Goal: Transaction & Acquisition: Book appointment/travel/reservation

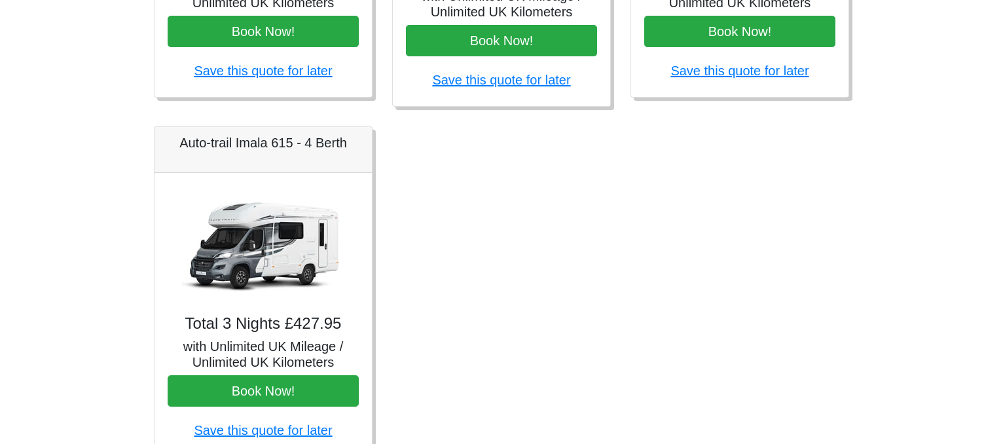
scroll to position [851, 0]
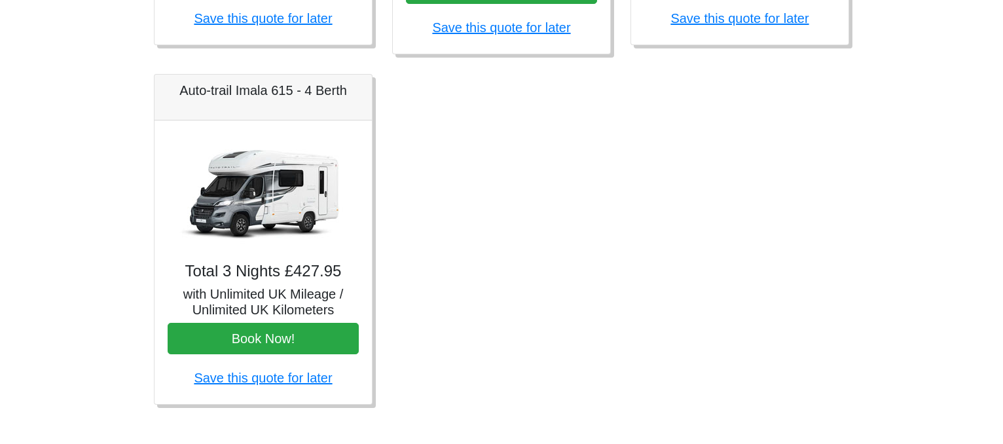
drag, startPoint x: 277, startPoint y: 340, endPoint x: 236, endPoint y: 90, distance: 254.0
click at [236, 90] on h5 "Auto-trail Imala 615 - 4 Berth" at bounding box center [263, 90] width 191 height 16
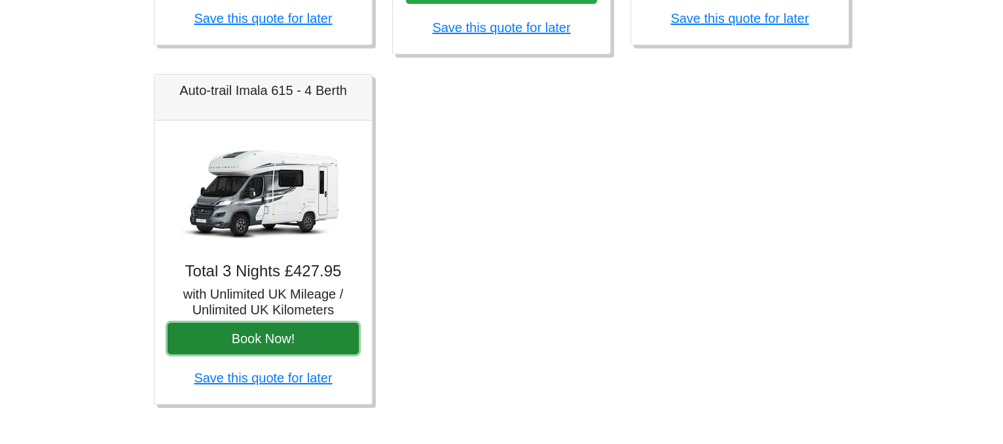
click at [251, 341] on button "Book Now!" at bounding box center [263, 338] width 191 height 31
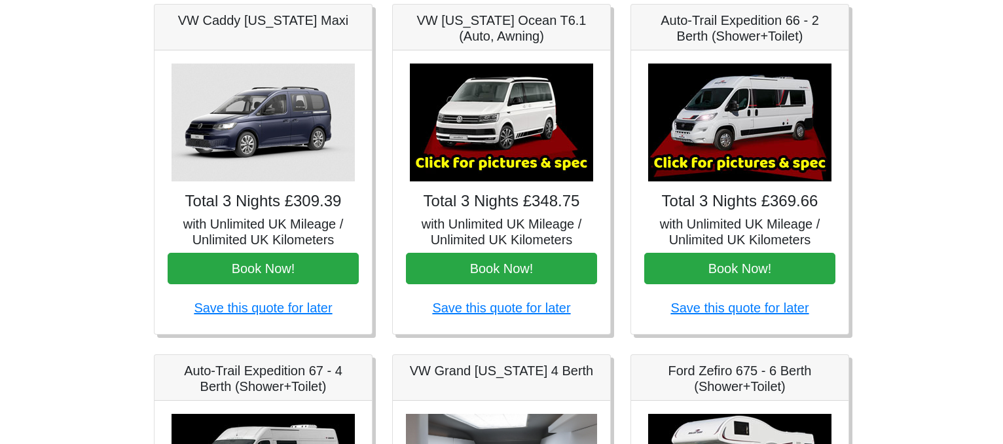
scroll to position [0, 0]
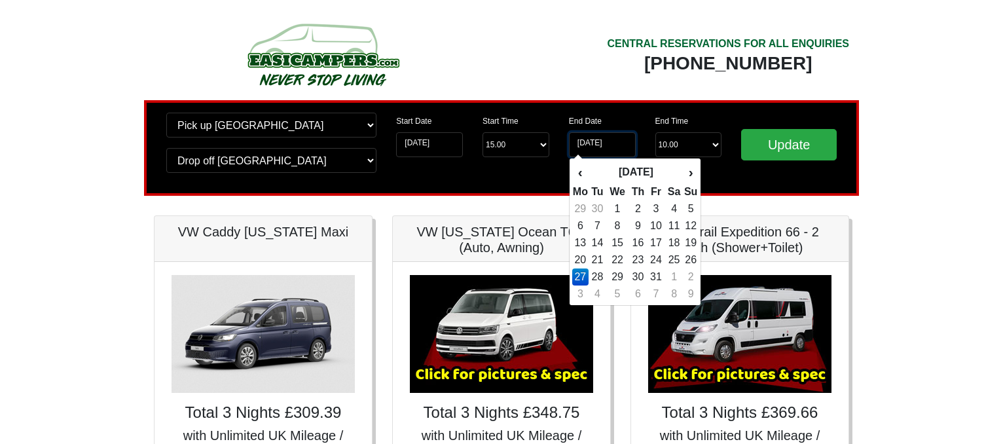
click at [590, 147] on input "27-10-2025" at bounding box center [602, 144] width 67 height 25
click at [655, 273] on td "31" at bounding box center [656, 276] width 18 height 17
type input "31-10-2025"
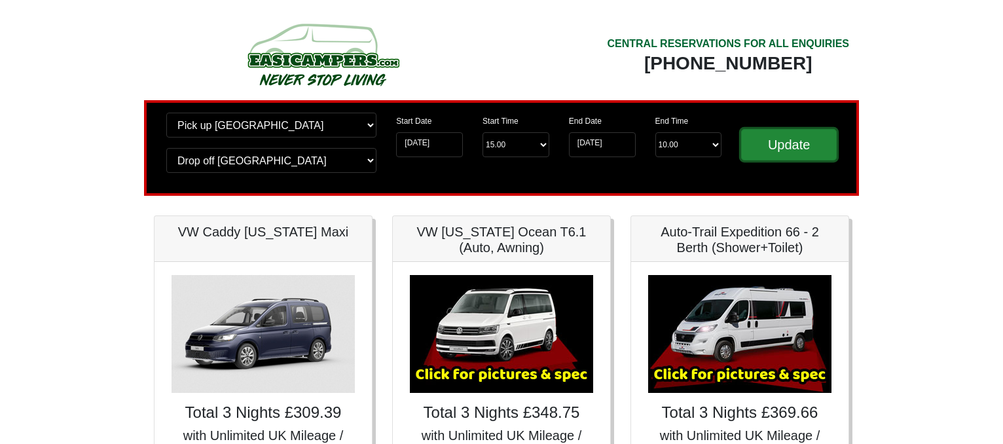
click at [793, 149] on input "Update" at bounding box center [789, 144] width 96 height 31
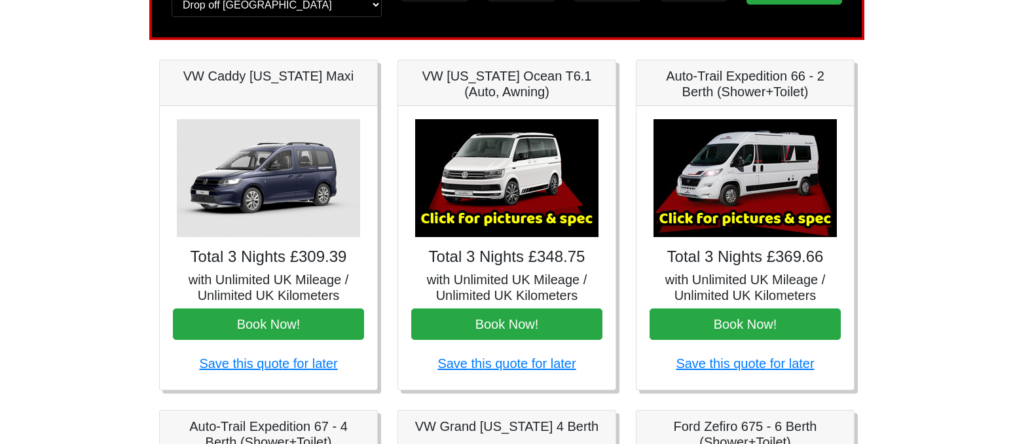
scroll to position [196, 0]
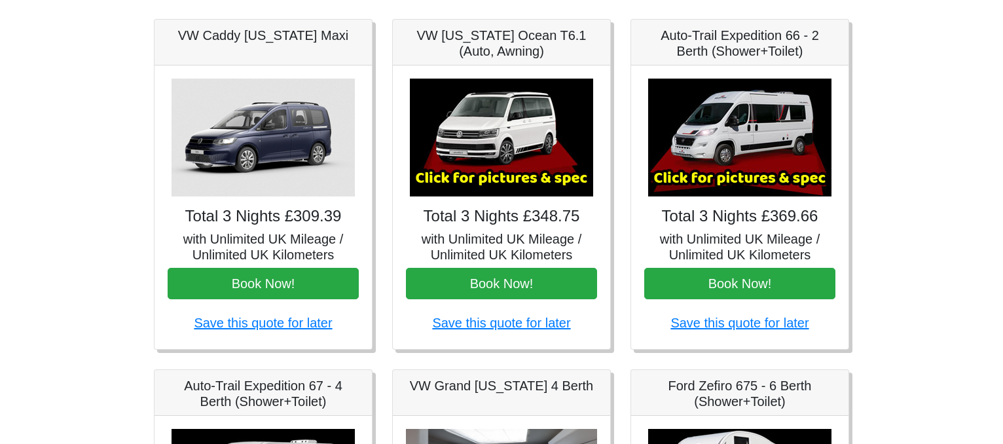
click at [488, 158] on img at bounding box center [501, 138] width 183 height 118
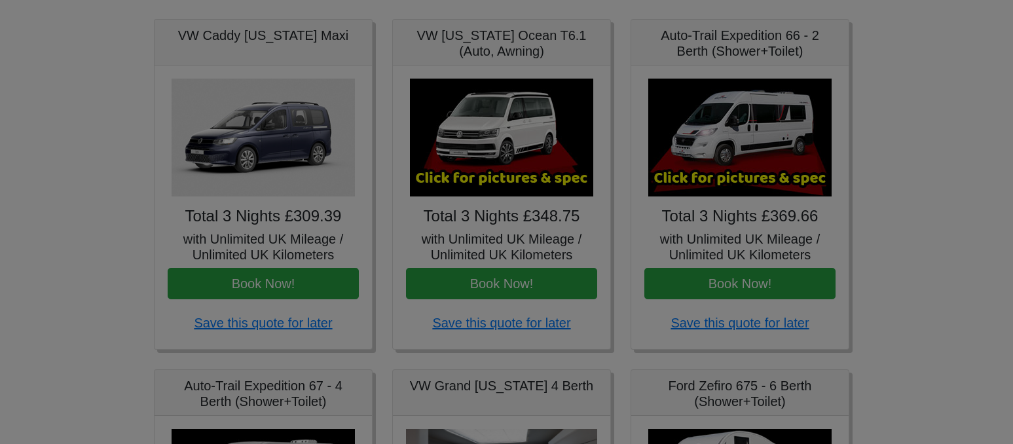
click at [0, 0] on div "VW California Ocean T6 Spec TECHNICAL DATA Engine: Diesel Transmission: DSG Aut…" at bounding box center [0, 0] width 0 height 0
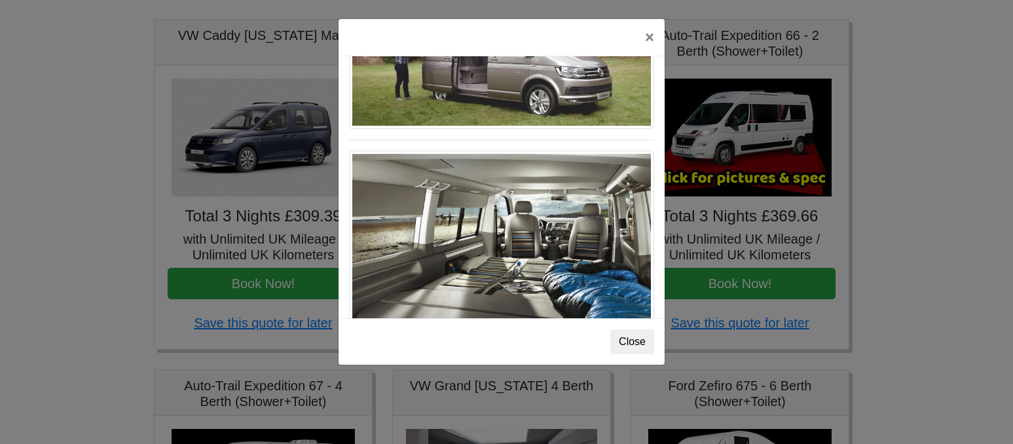
scroll to position [1428, 0]
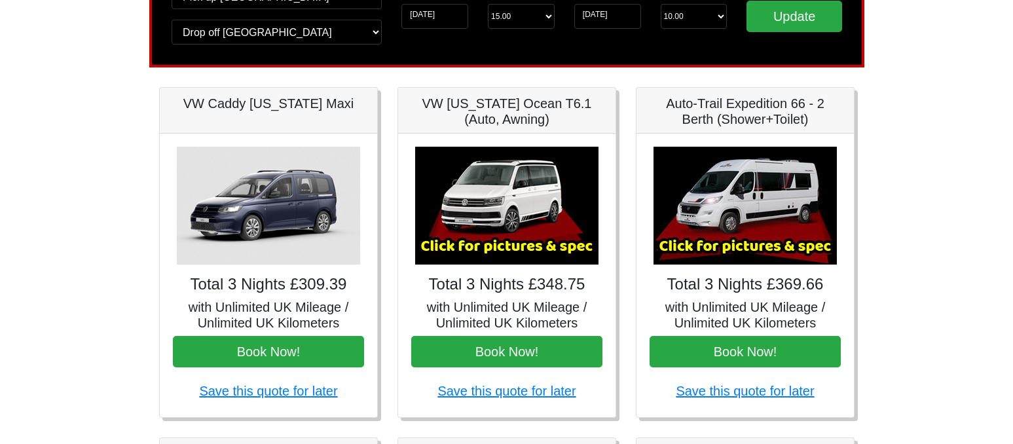
scroll to position [131, 0]
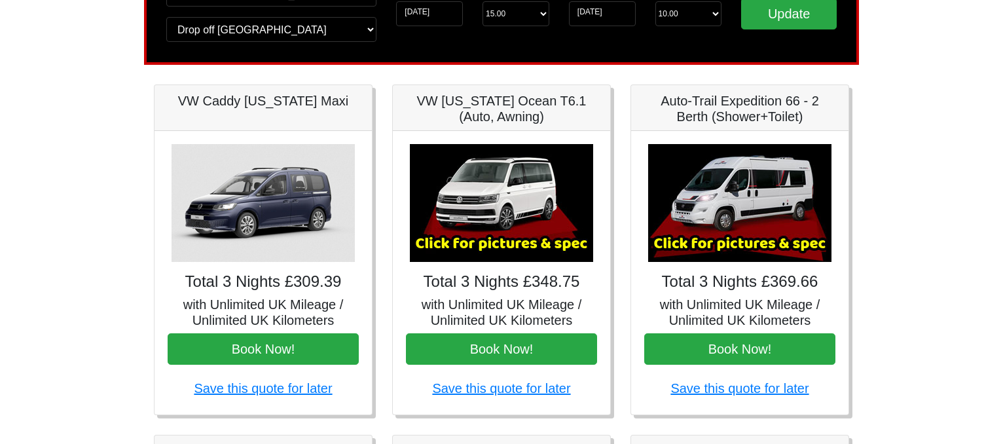
click at [725, 242] on img at bounding box center [739, 203] width 183 height 118
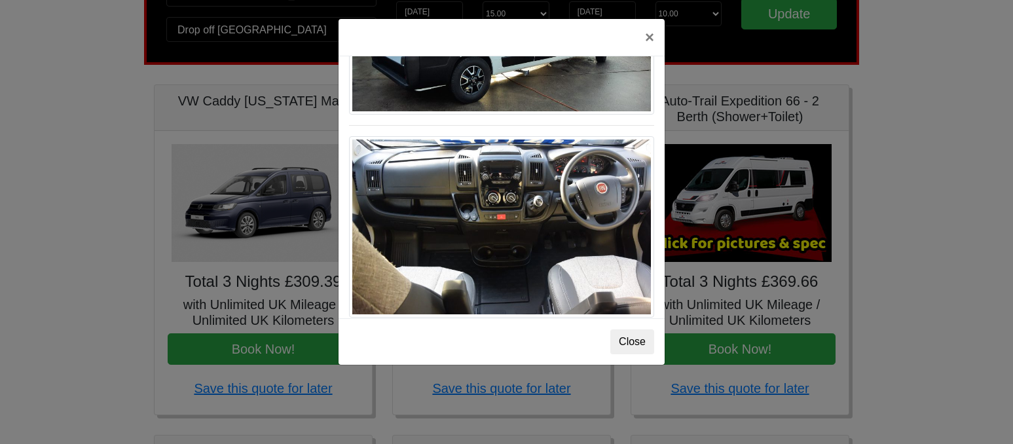
scroll to position [1361, 0]
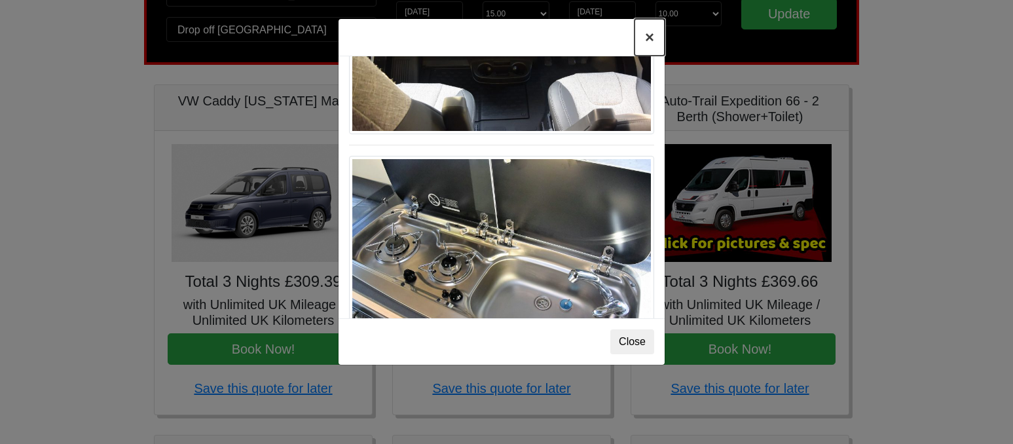
click at [644, 36] on button "×" at bounding box center [649, 37] width 30 height 37
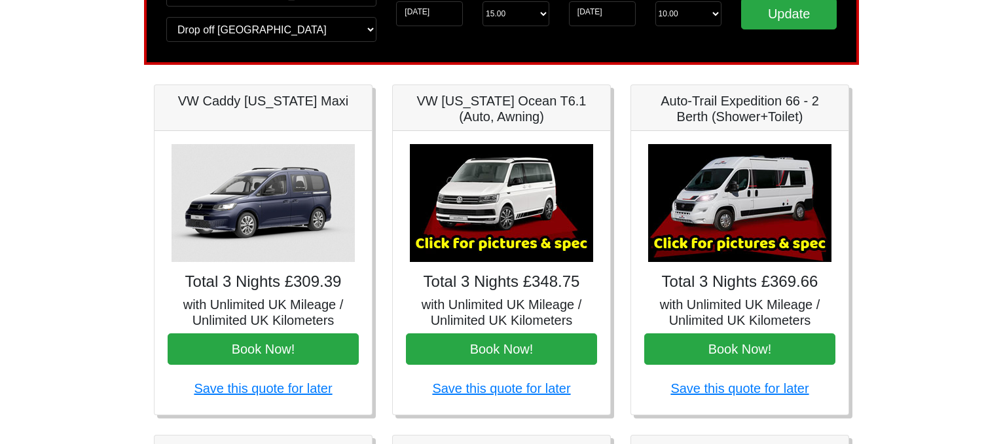
click at [729, 239] on img at bounding box center [739, 203] width 183 height 118
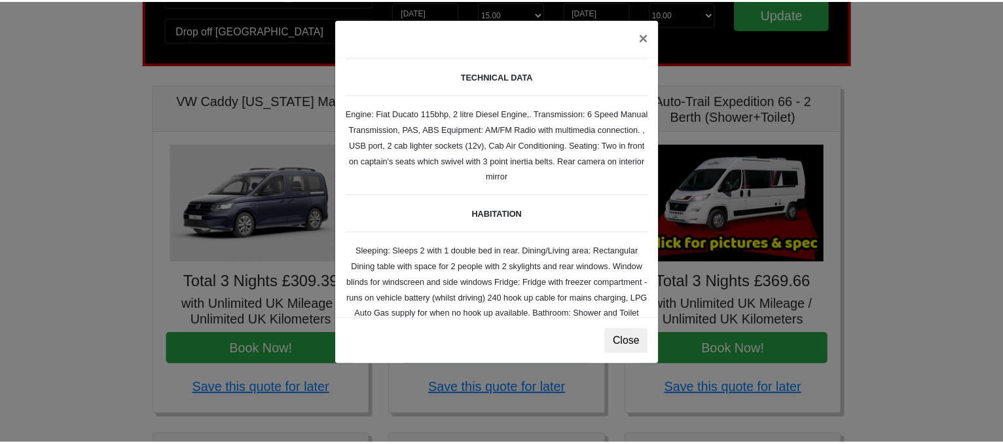
scroll to position [65, 0]
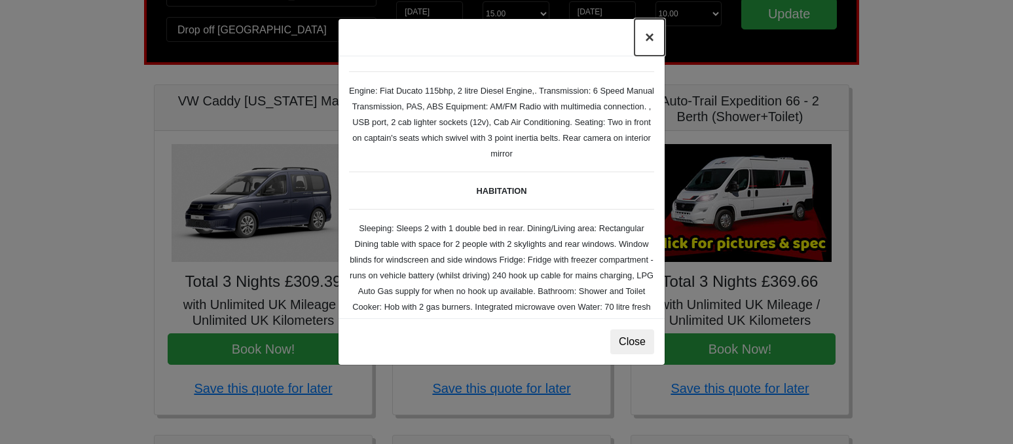
click at [650, 31] on button "×" at bounding box center [649, 37] width 30 height 37
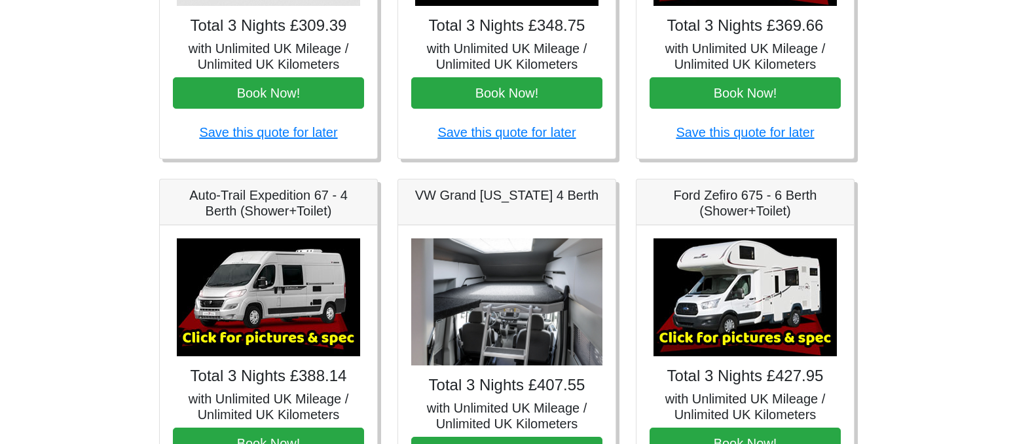
scroll to position [458, 0]
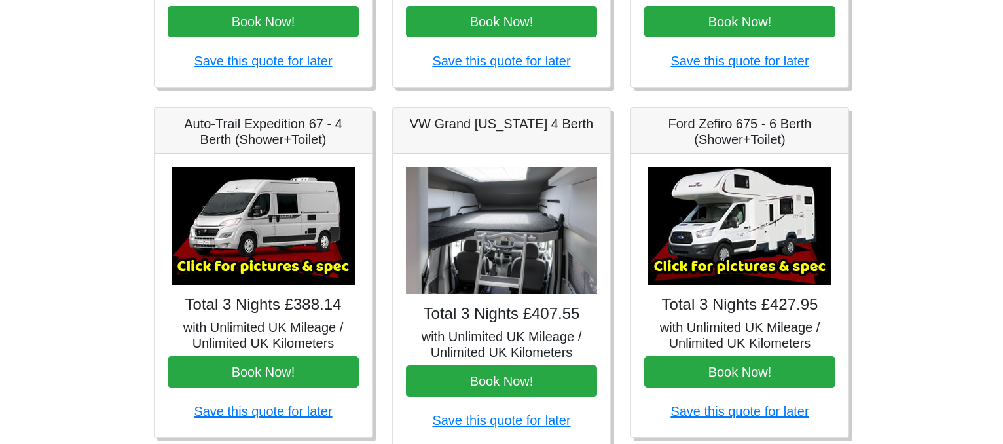
click at [257, 266] on img at bounding box center [262, 226] width 183 height 118
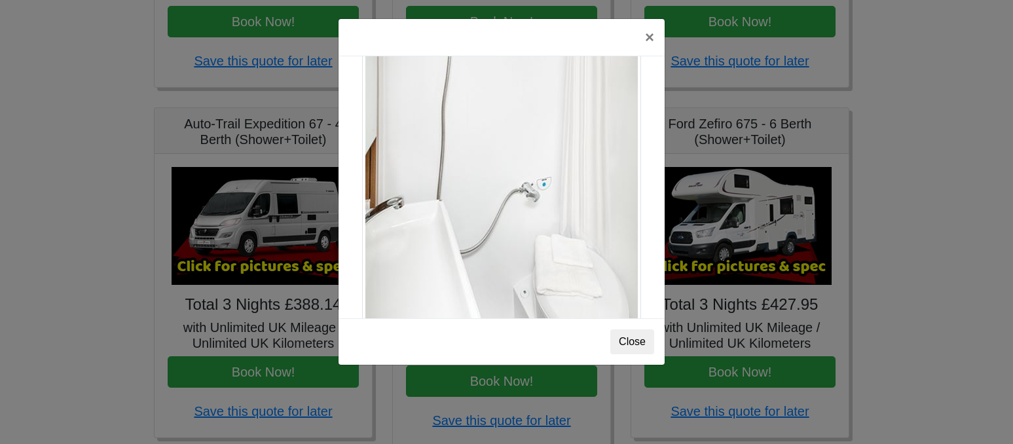
scroll to position [1772, 0]
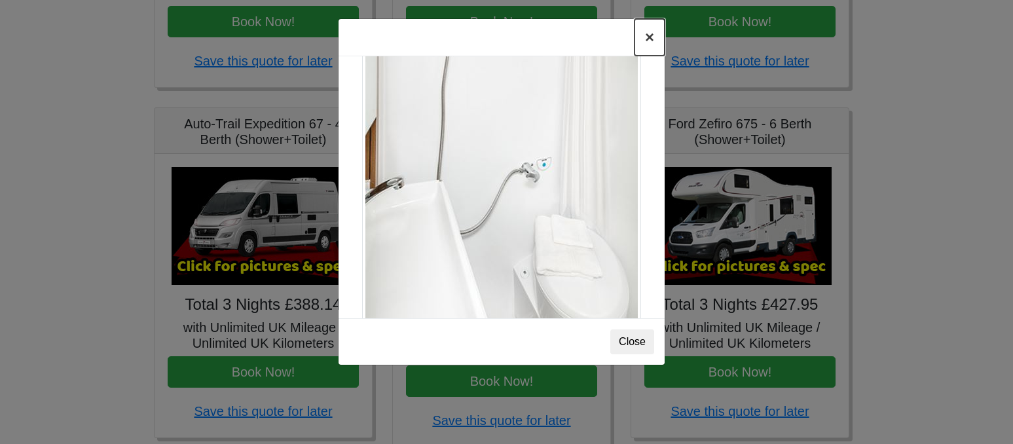
click at [648, 36] on button "×" at bounding box center [649, 37] width 30 height 37
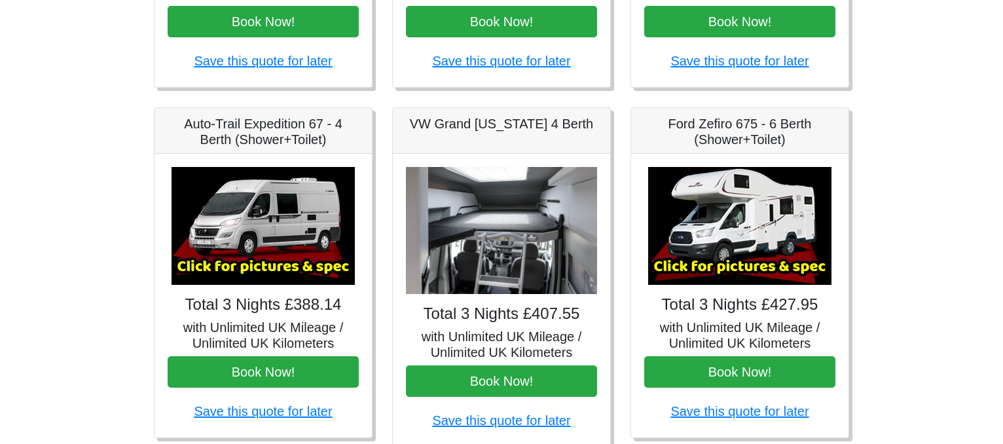
click at [731, 262] on img at bounding box center [739, 226] width 183 height 118
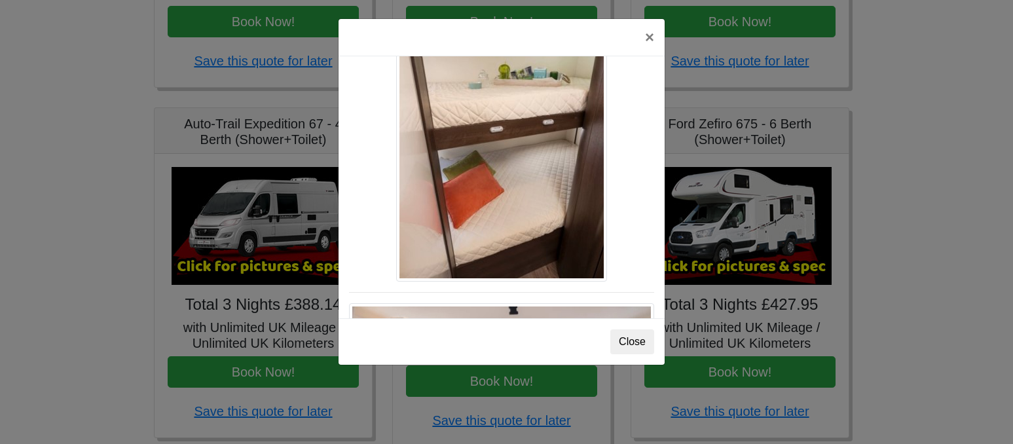
scroll to position [1636, 0]
click at [651, 38] on button "×" at bounding box center [649, 37] width 30 height 37
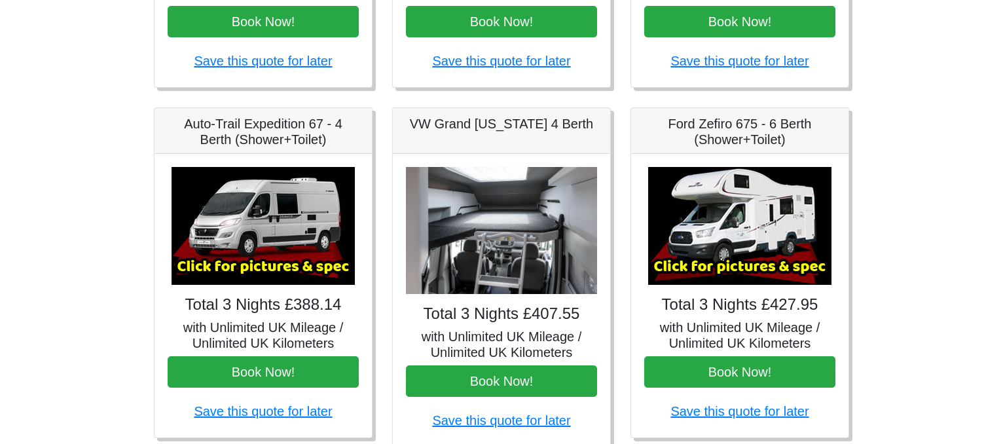
click at [273, 262] on img at bounding box center [262, 226] width 183 height 118
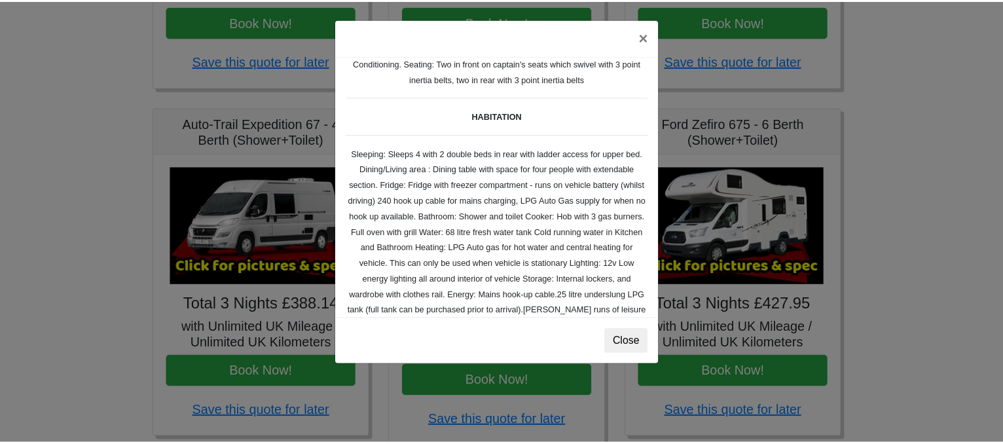
scroll to position [135, 0]
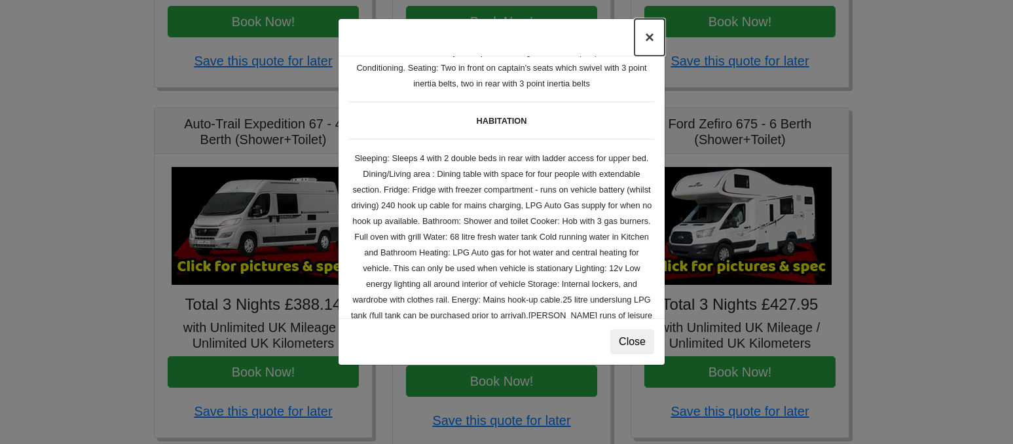
click at [645, 37] on button "×" at bounding box center [649, 37] width 30 height 37
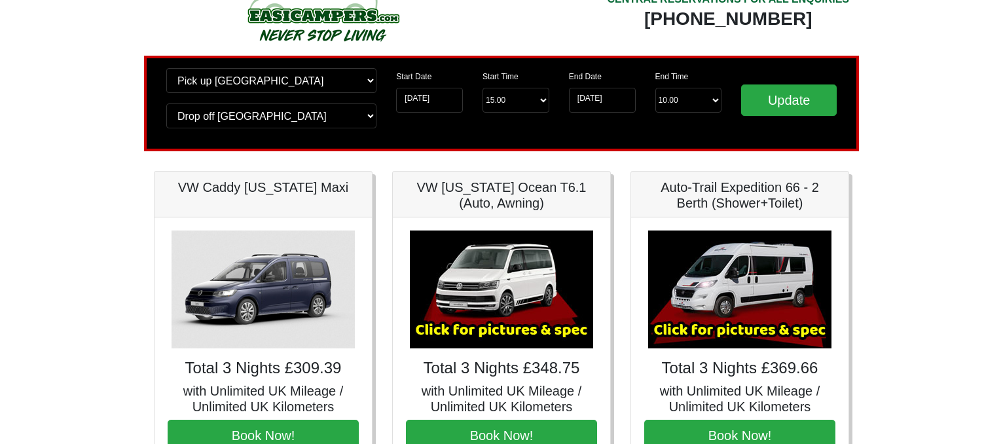
scroll to position [0, 0]
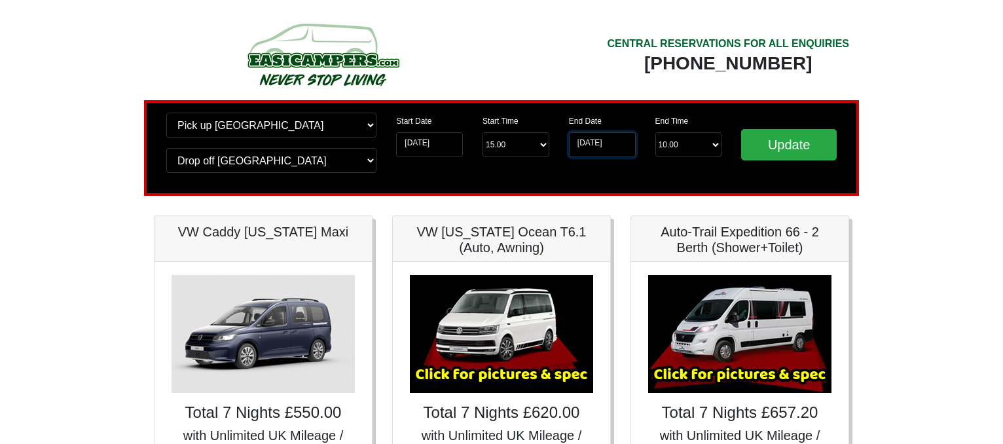
click at [592, 152] on input "[DATE]" at bounding box center [602, 144] width 67 height 25
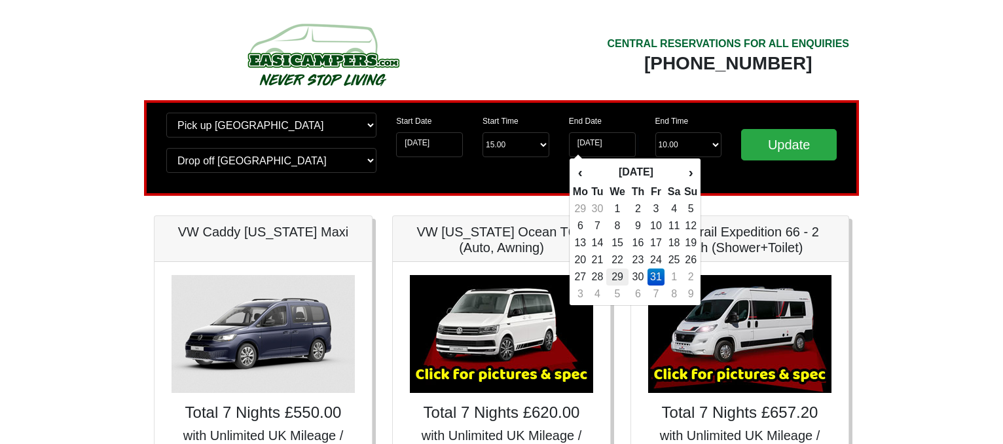
click at [624, 276] on td "29" at bounding box center [617, 276] width 22 height 17
type input "29-10-2025"
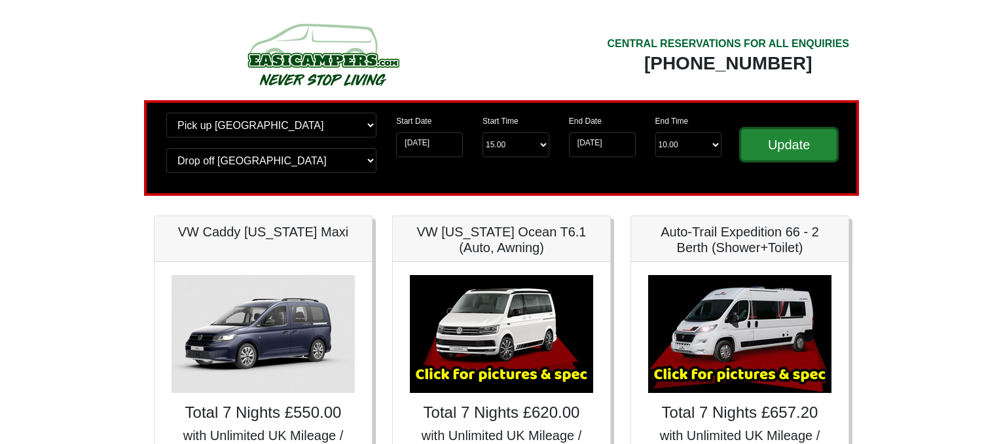
click at [770, 146] on input "Update" at bounding box center [789, 144] width 96 height 31
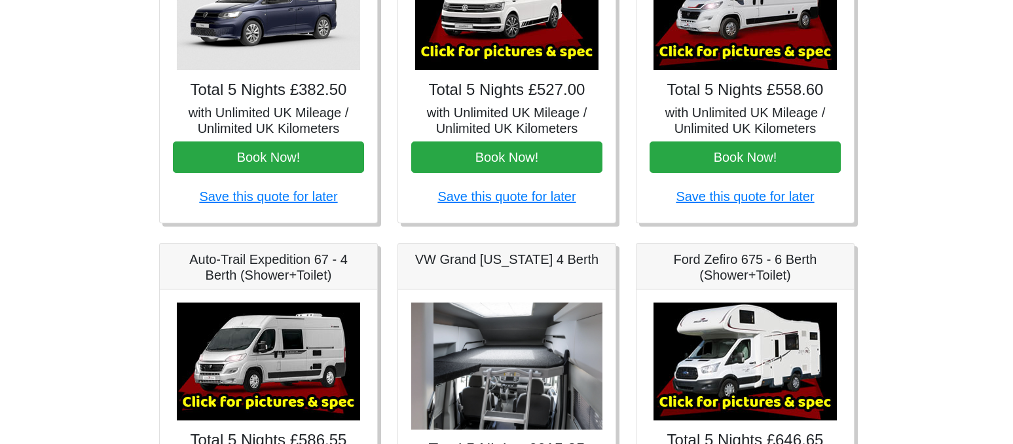
scroll to position [458, 0]
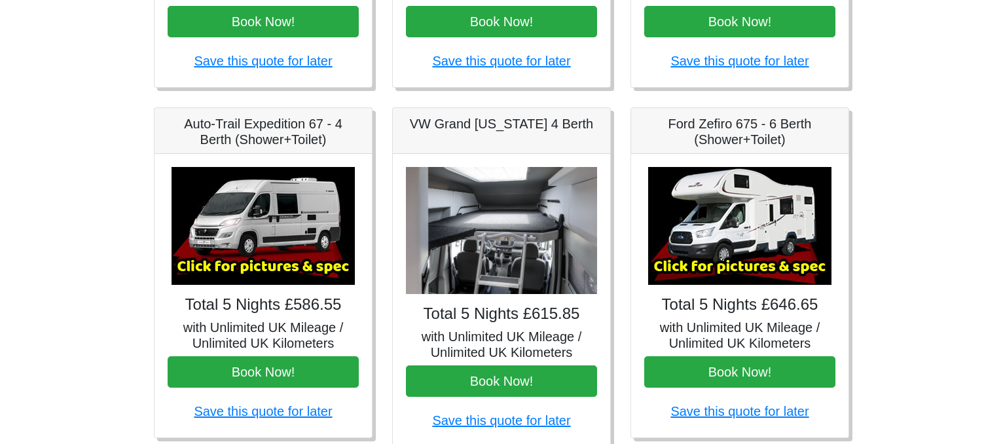
click at [232, 266] on img at bounding box center [262, 226] width 183 height 118
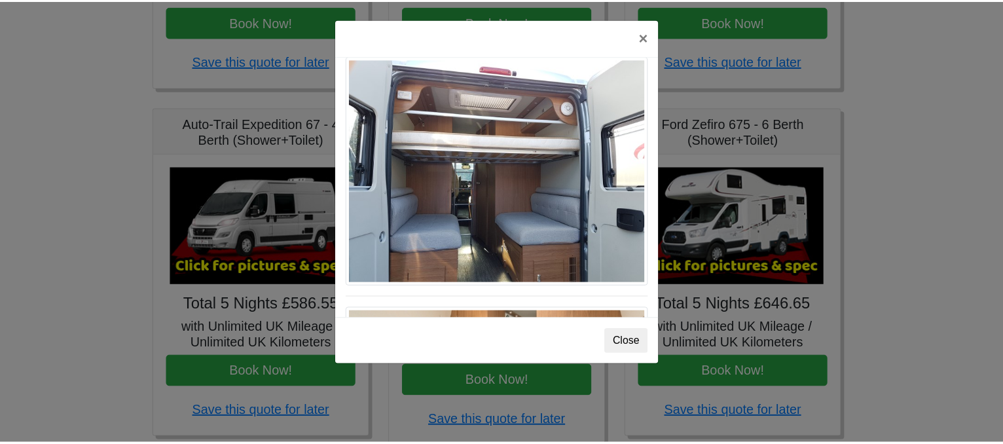
scroll to position [1244, 0]
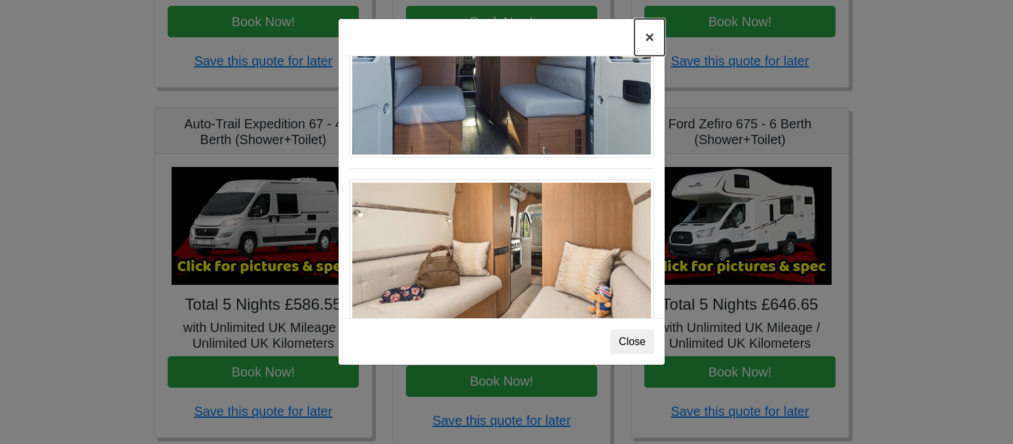
click at [647, 37] on button "×" at bounding box center [649, 37] width 30 height 37
